Goal: Information Seeking & Learning: Learn about a topic

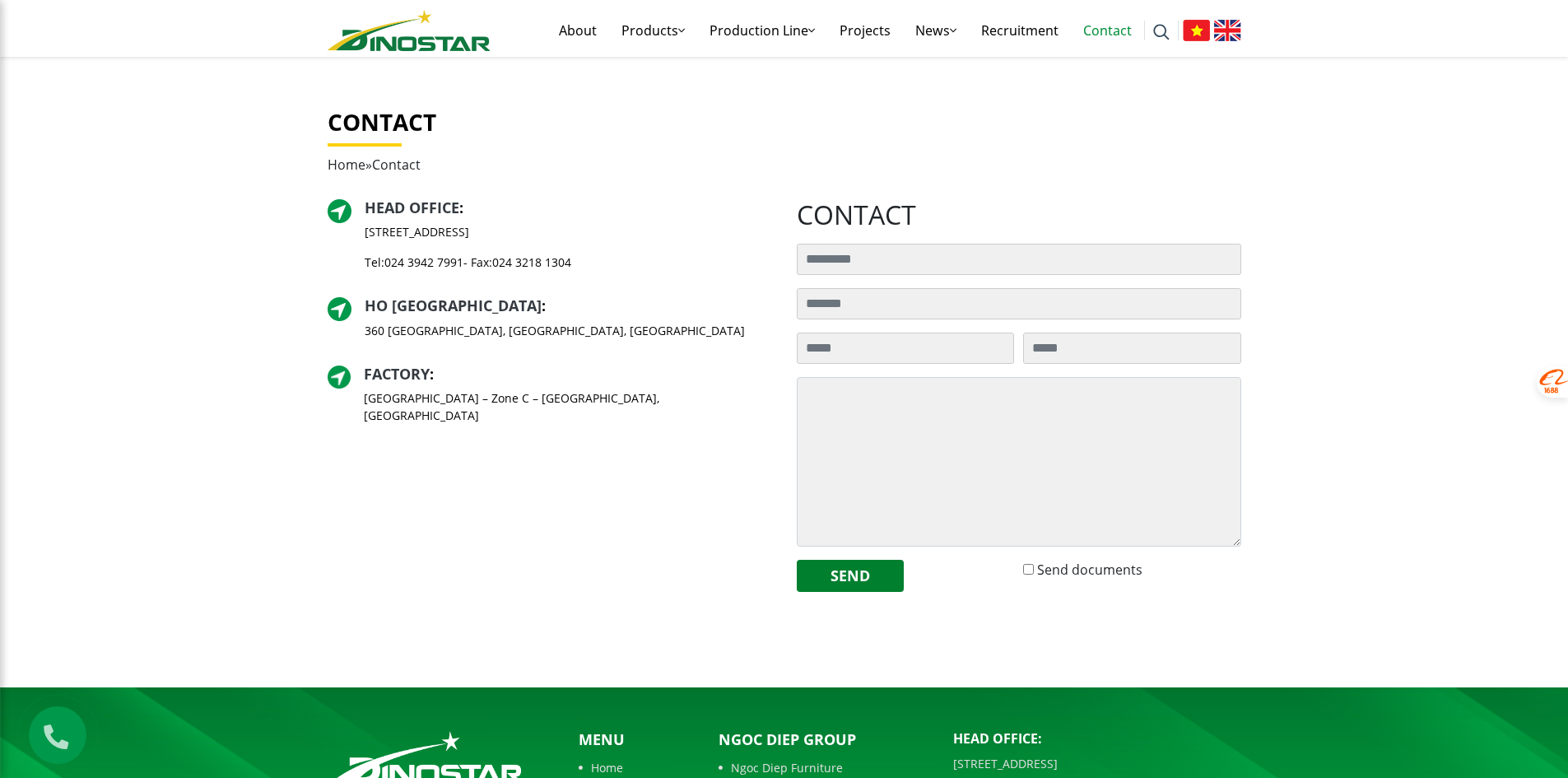
scroll to position [289, 0]
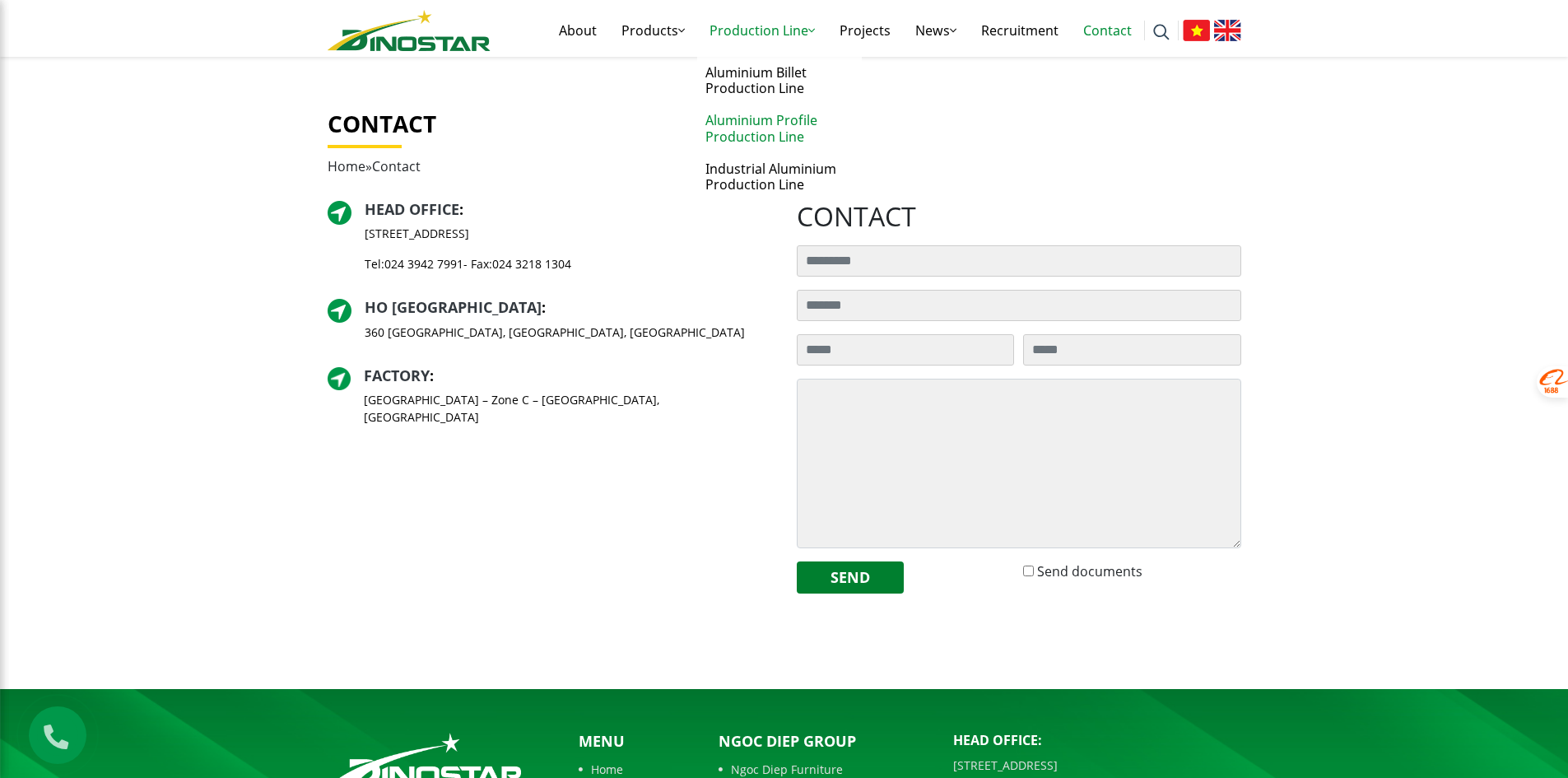
click at [769, 128] on link "Aluminium Profile Production Line" at bounding box center [779, 128] width 165 height 48
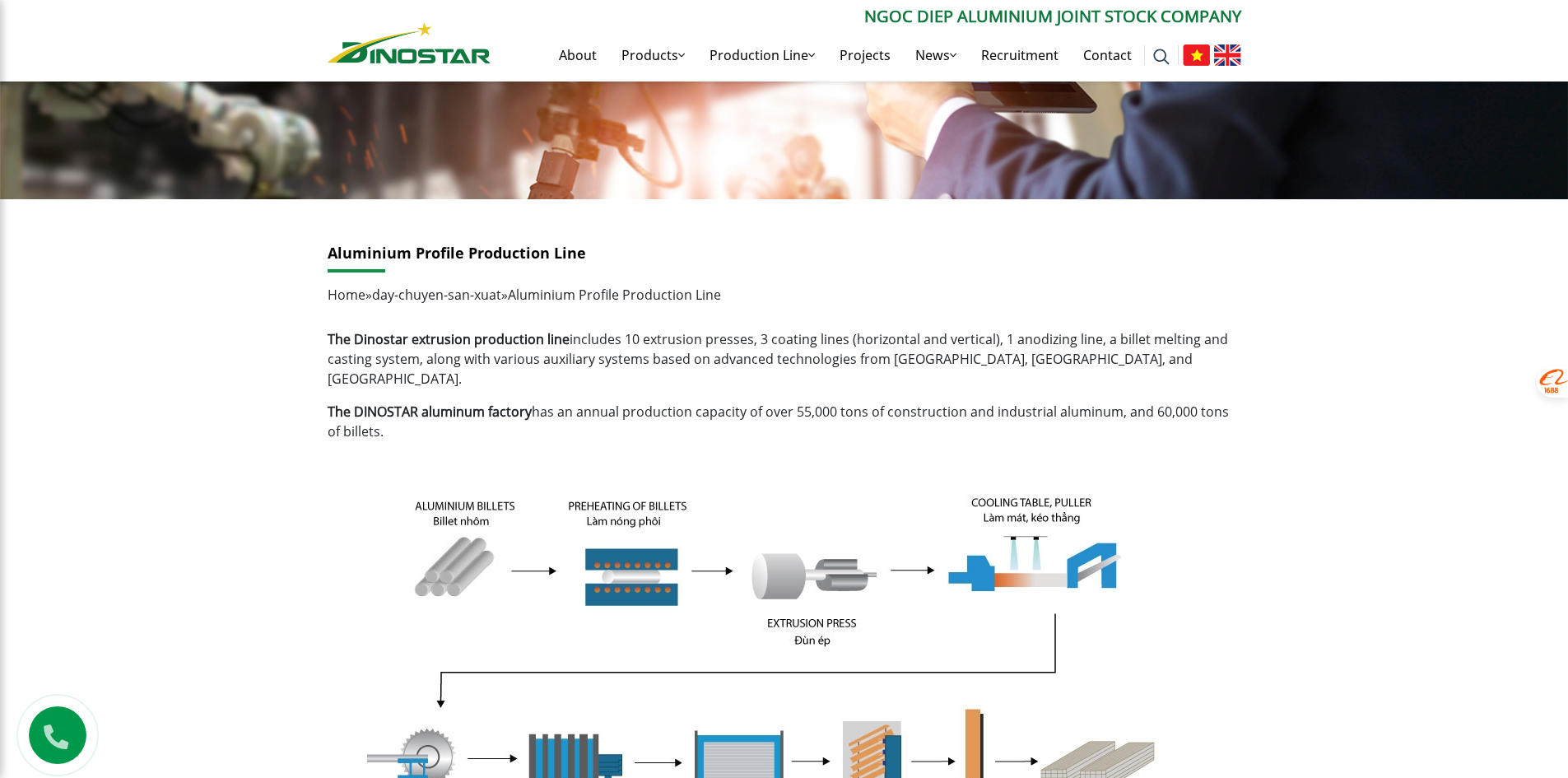
scroll to position [153, 0]
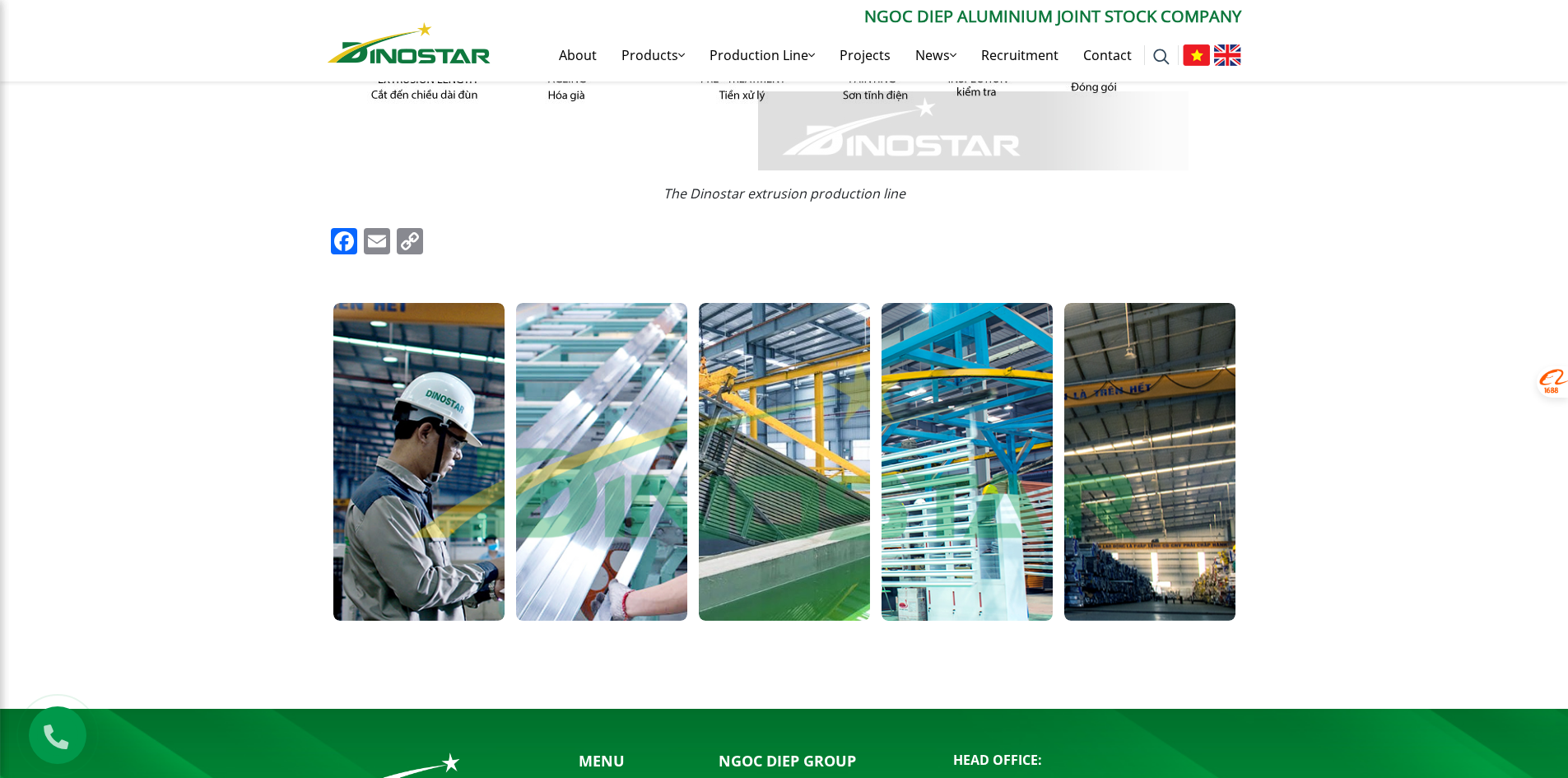
scroll to position [1140, 0]
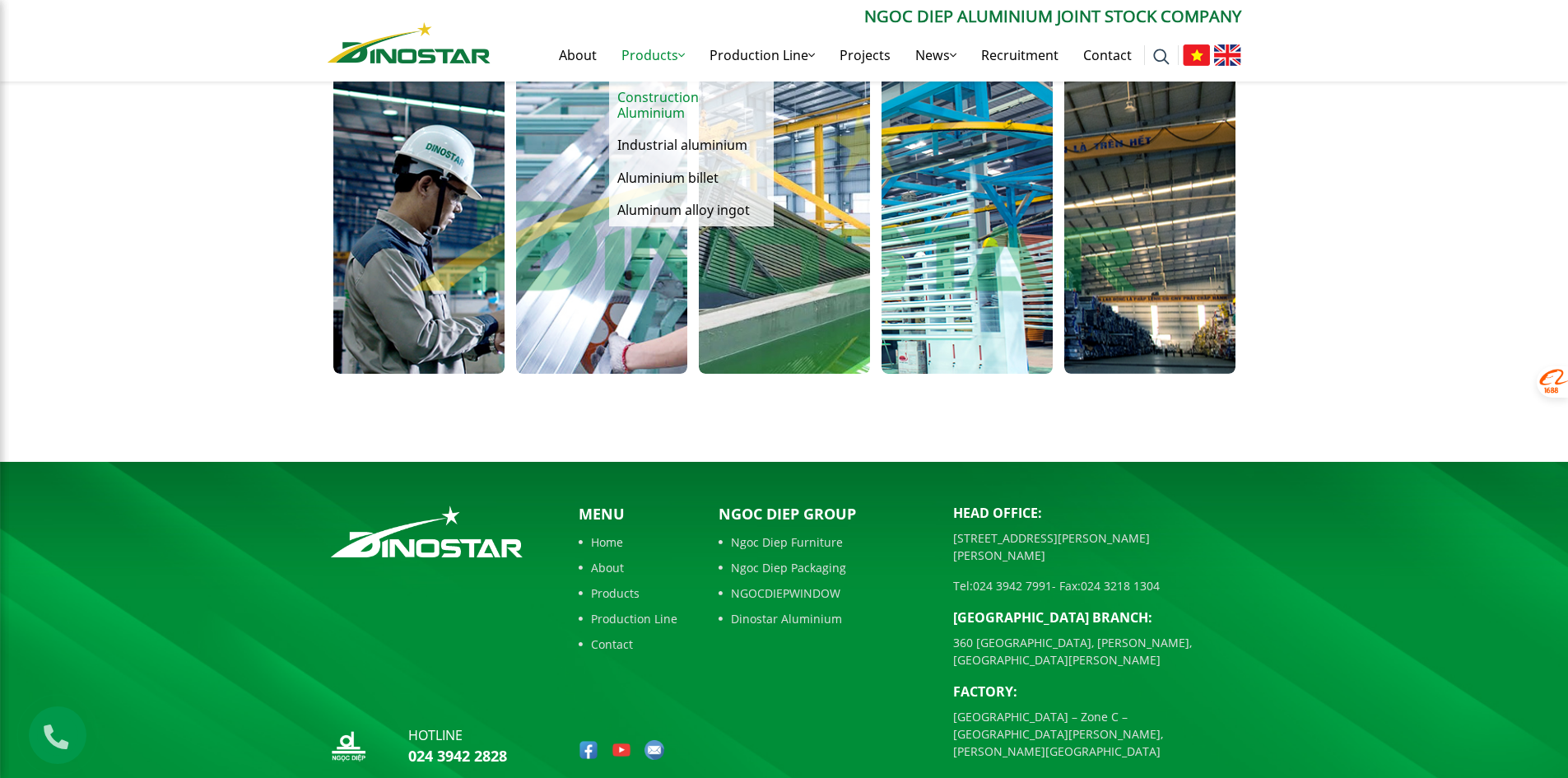
click at [637, 106] on link "Construction Aluminium" at bounding box center [691, 105] width 165 height 48
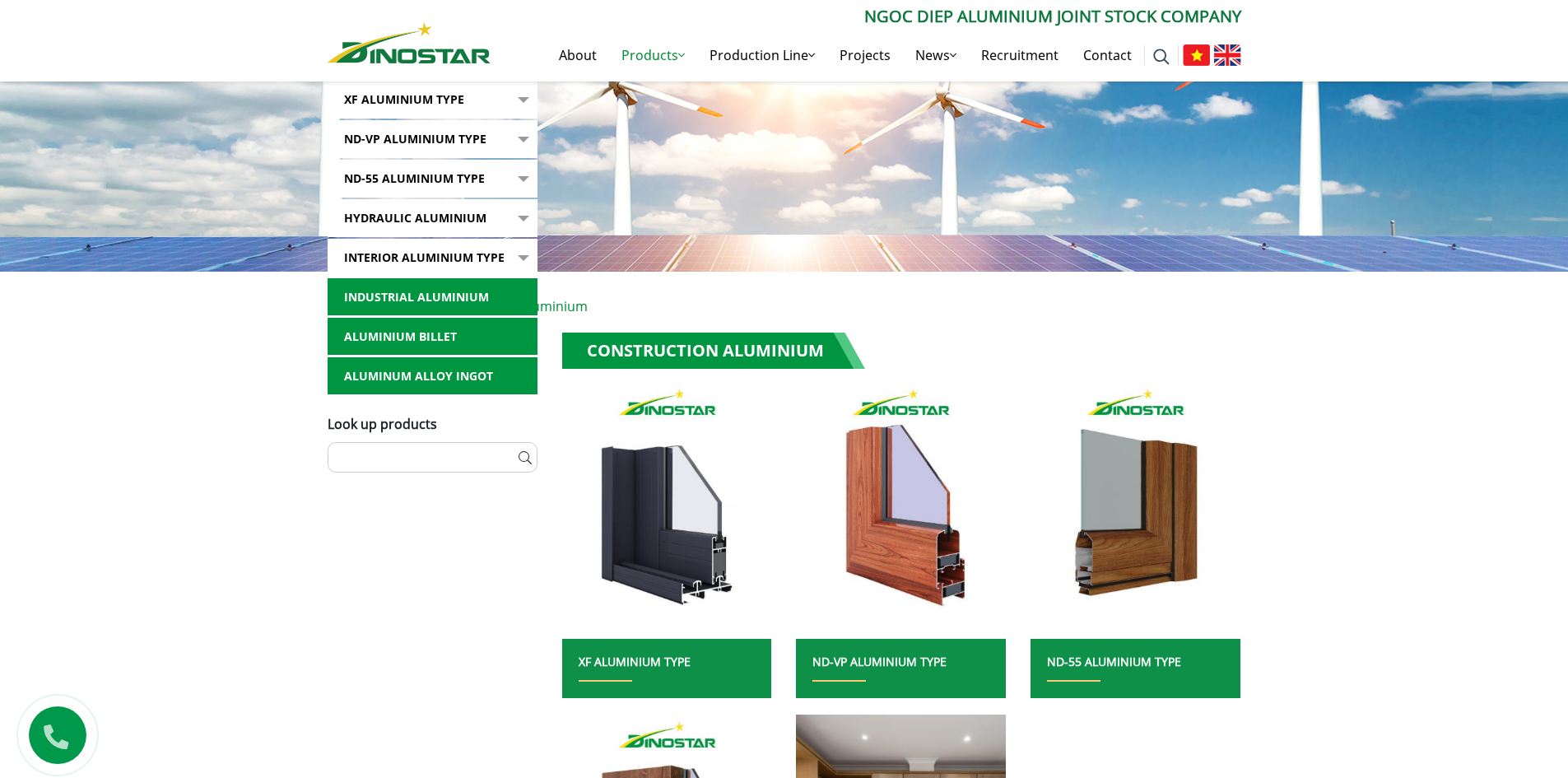
scroll to position [411, 0]
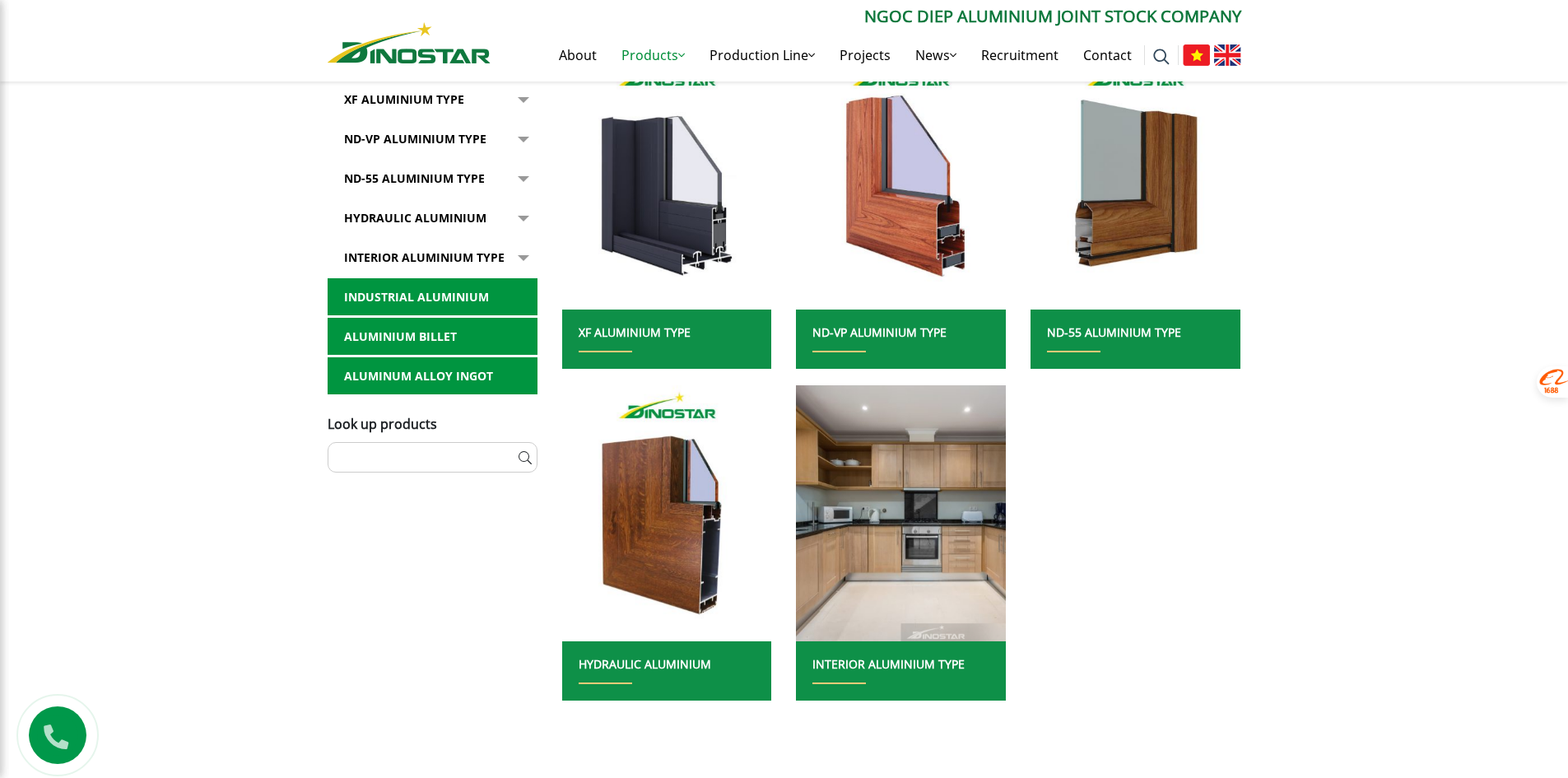
click at [449, 291] on link "Industrial aluminium" at bounding box center [433, 297] width 210 height 38
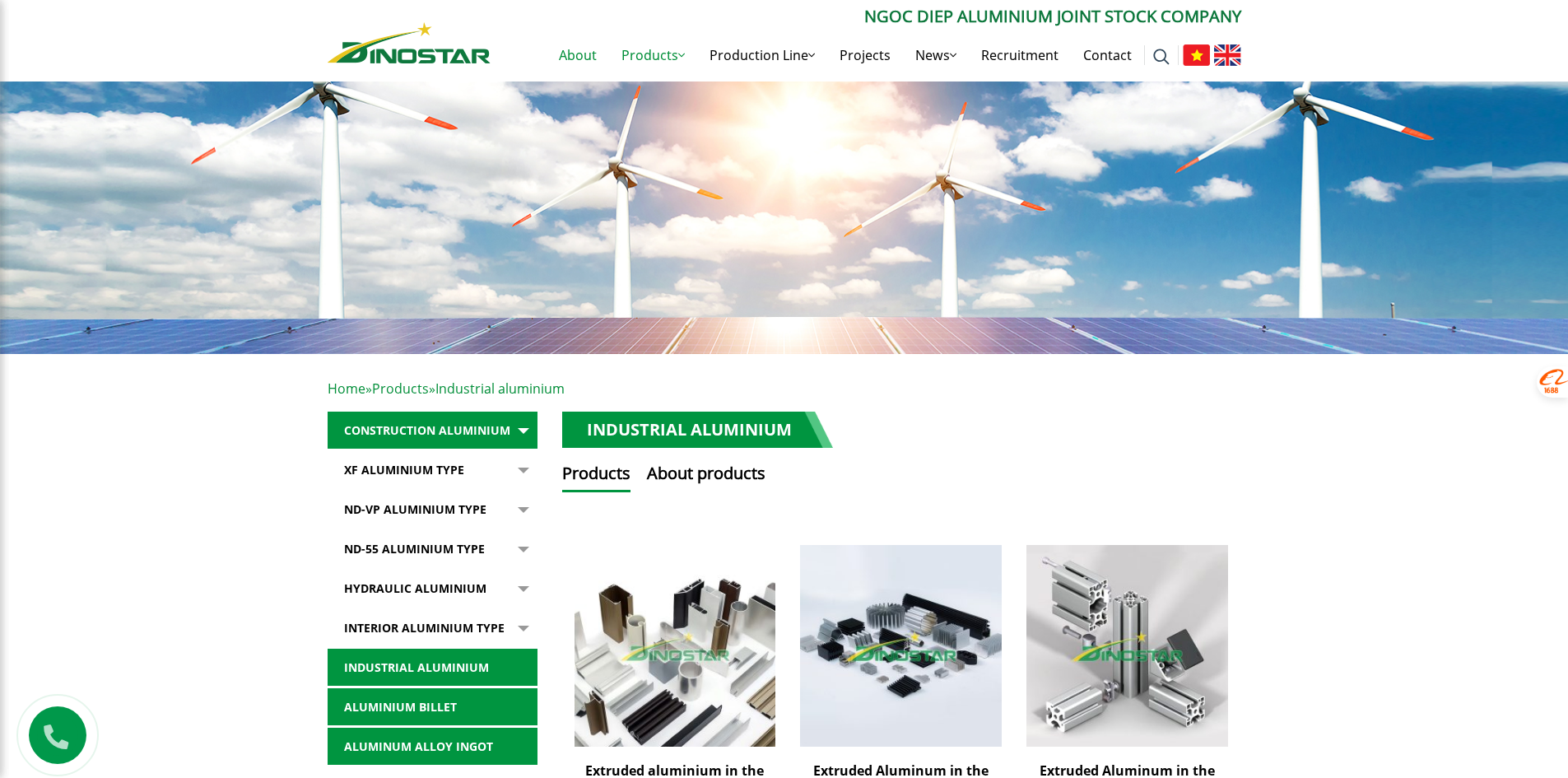
click at [549, 59] on link "About" at bounding box center [578, 55] width 63 height 52
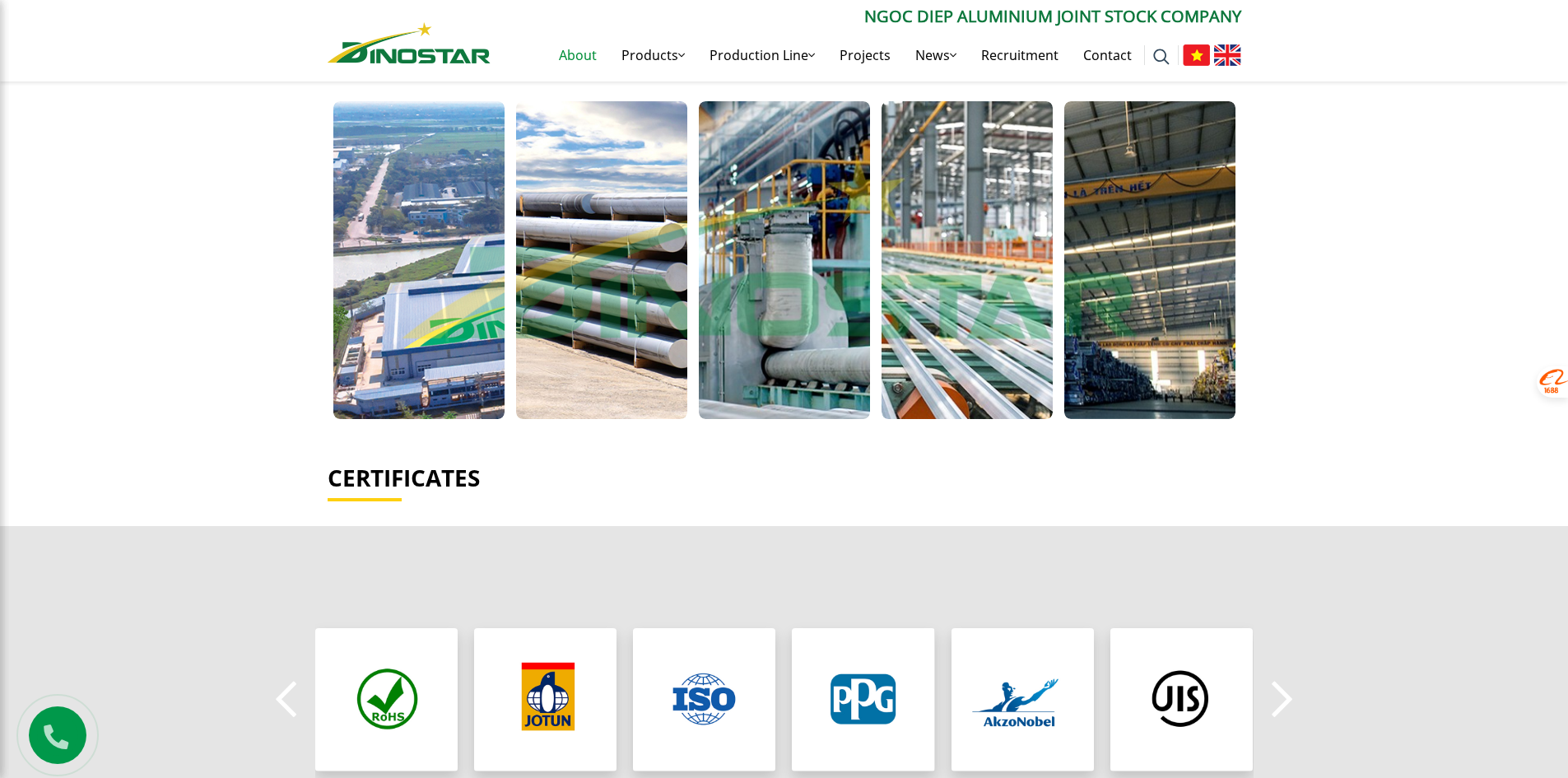
scroll to position [565, 0]
